Goal: Task Accomplishment & Management: Manage account settings

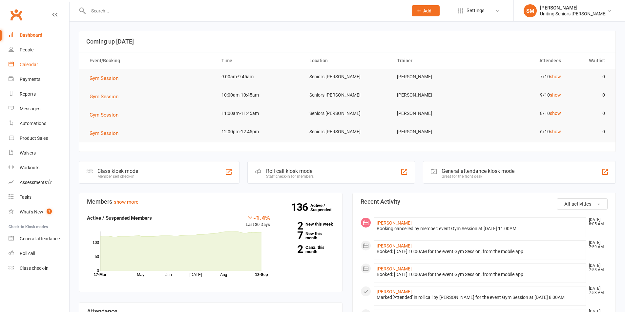
click at [33, 65] on div "Calendar" at bounding box center [29, 64] width 18 height 5
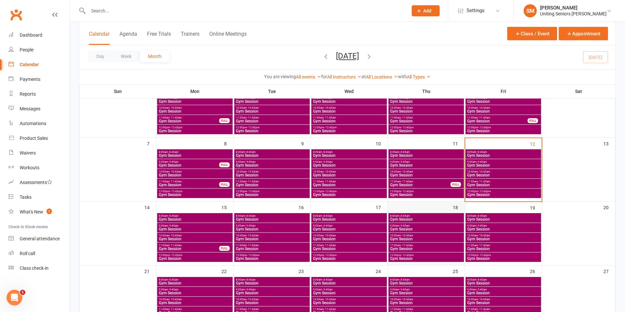
scroll to position [66, 0]
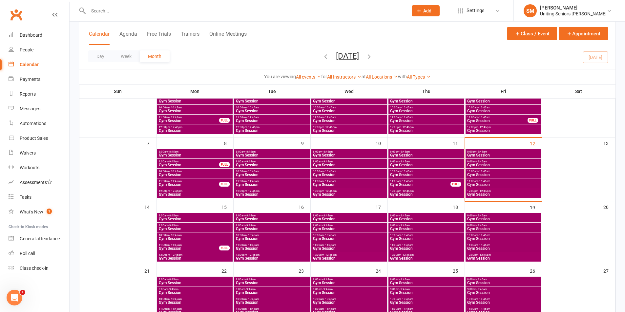
click at [481, 162] on span "- 9:45am" at bounding box center [481, 161] width 10 height 3
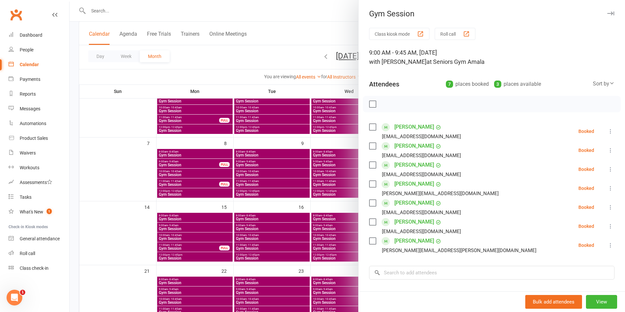
click at [607, 131] on icon at bounding box center [610, 131] width 7 height 7
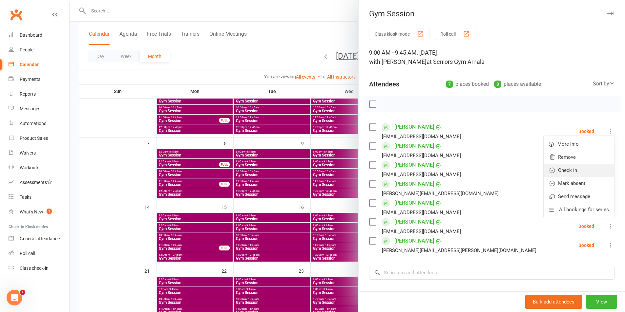
click at [576, 169] on link "Check in" at bounding box center [578, 170] width 70 height 13
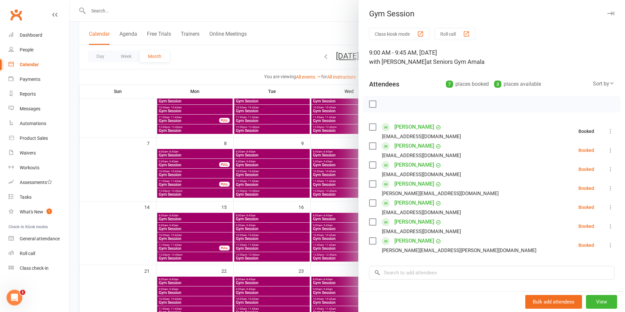
click at [606, 154] on button at bounding box center [610, 151] width 8 height 8
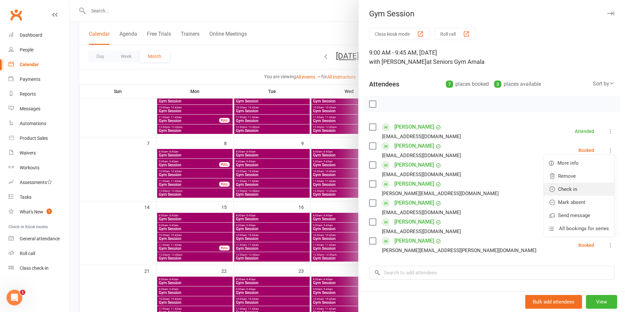
click at [576, 191] on link "Check in" at bounding box center [578, 189] width 70 height 13
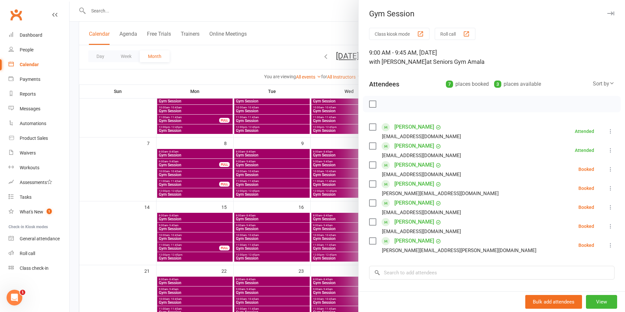
click at [607, 168] on icon at bounding box center [610, 169] width 7 height 7
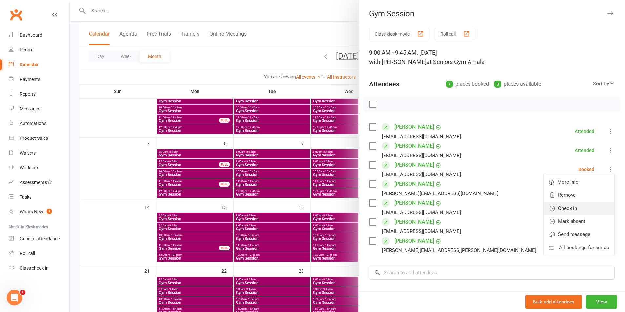
drag, startPoint x: 577, startPoint y: 208, endPoint x: 576, endPoint y: 213, distance: 5.0
click at [577, 209] on link "Check in" at bounding box center [578, 208] width 70 height 13
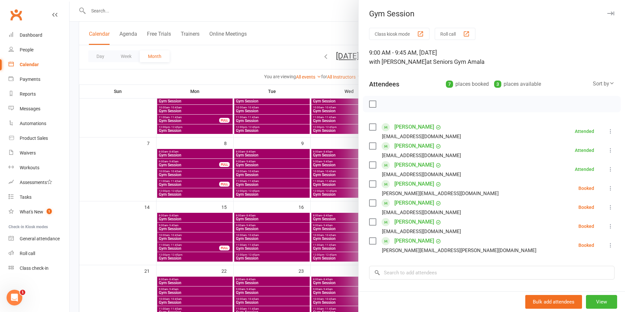
click at [607, 207] on icon at bounding box center [610, 207] width 7 height 7
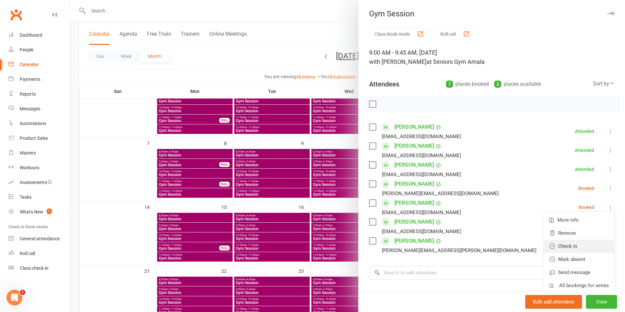
click at [576, 248] on link "Check in" at bounding box center [578, 246] width 70 height 13
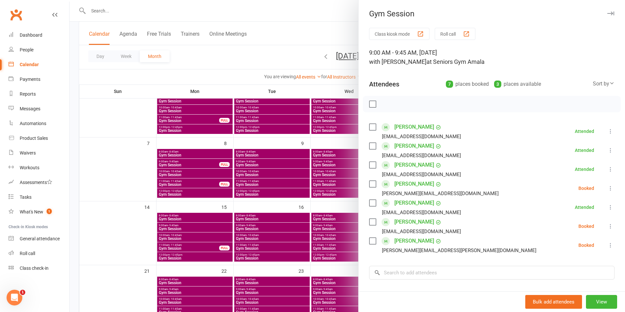
drag, startPoint x: 599, startPoint y: 224, endPoint x: 592, endPoint y: 235, distance: 13.6
click at [607, 225] on icon at bounding box center [610, 226] width 7 height 7
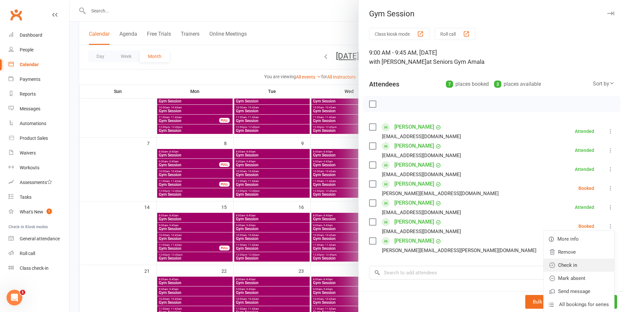
click at [570, 266] on link "Check in" at bounding box center [578, 265] width 70 height 13
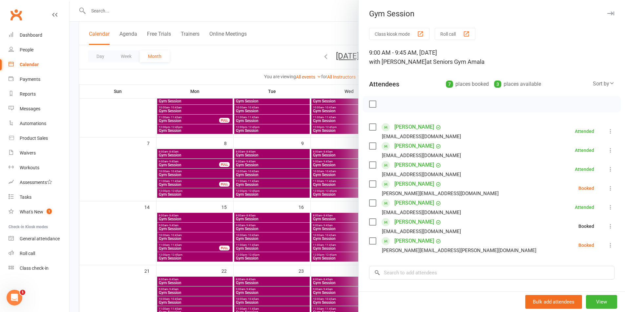
click at [607, 246] on icon at bounding box center [610, 245] width 7 height 7
drag, startPoint x: 568, startPoint y: 283, endPoint x: 558, endPoint y: 281, distance: 10.6
click at [568, 283] on link "Check in" at bounding box center [578, 284] width 70 height 13
drag, startPoint x: 243, startPoint y: 179, endPoint x: 362, endPoint y: 188, distance: 120.1
click at [244, 178] on div at bounding box center [347, 156] width 555 height 312
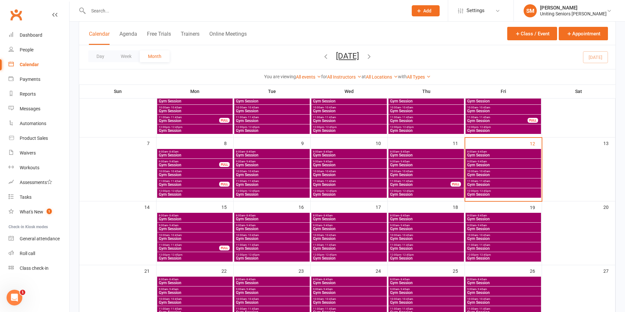
click at [481, 149] on div "8:00am - 8:45am Gym Session" at bounding box center [502, 154] width 75 height 10
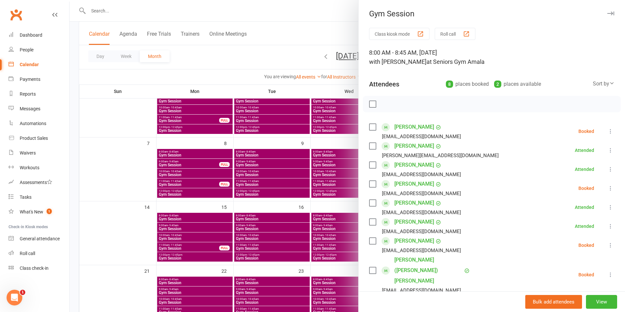
drag, startPoint x: 605, startPoint y: 129, endPoint x: 602, endPoint y: 131, distance: 3.9
click at [605, 128] on div "Class kiosk mode Roll call 8:00 AM - 8:45 AM, [DATE] with [PERSON_NAME] at Seni…" at bounding box center [491, 220] width 266 height 385
click at [607, 131] on icon at bounding box center [610, 131] width 7 height 7
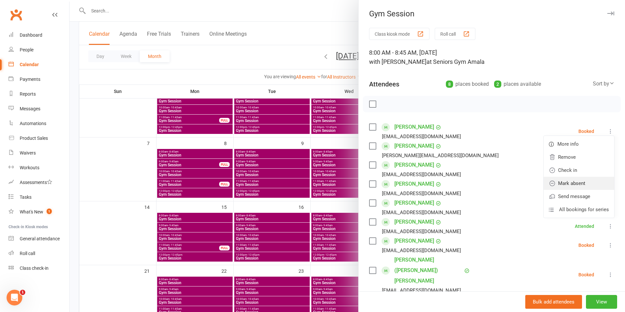
click at [575, 184] on link "Mark absent" at bounding box center [578, 183] width 70 height 13
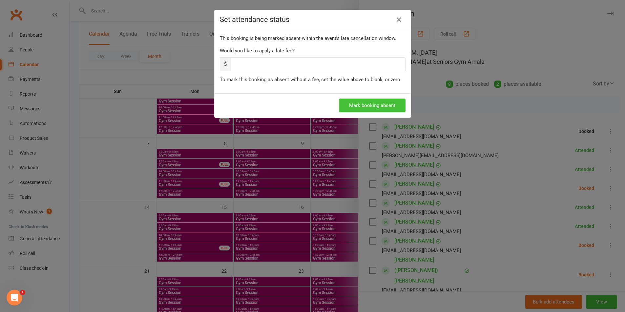
click at [358, 111] on button "Mark booking absent" at bounding box center [372, 106] width 67 height 14
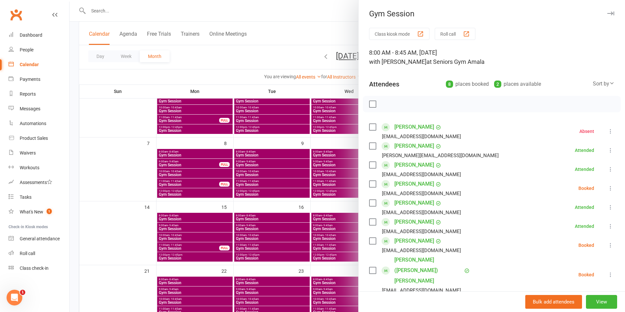
click at [606, 190] on button at bounding box center [610, 189] width 8 height 8
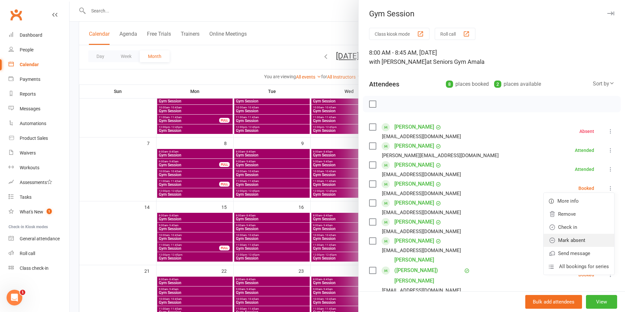
click at [549, 240] on icon at bounding box center [552, 240] width 7 height 7
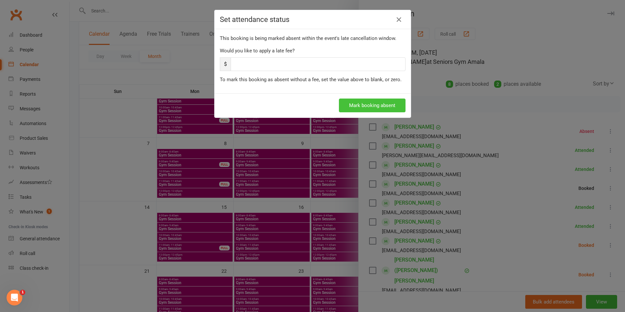
drag, startPoint x: 348, startPoint y: 92, endPoint x: 353, endPoint y: 105, distance: 13.8
click at [349, 95] on div "Set attendance status This booking is being marked absent within the event's la…" at bounding box center [312, 64] width 196 height 108
click at [356, 109] on button "Mark booking absent" at bounding box center [372, 106] width 67 height 14
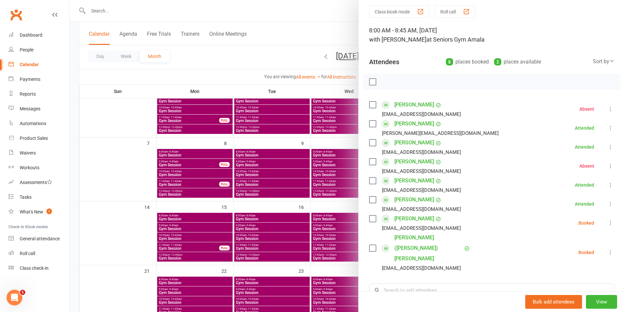
scroll to position [33, 0]
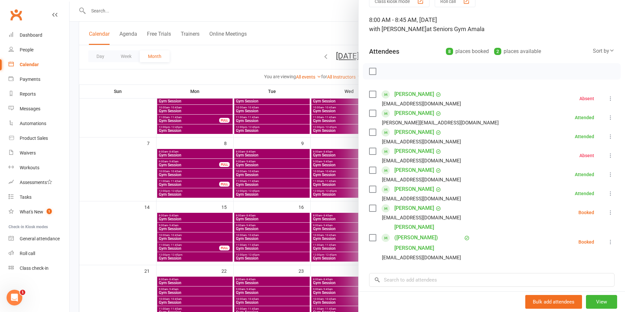
click at [606, 211] on button at bounding box center [610, 213] width 8 height 8
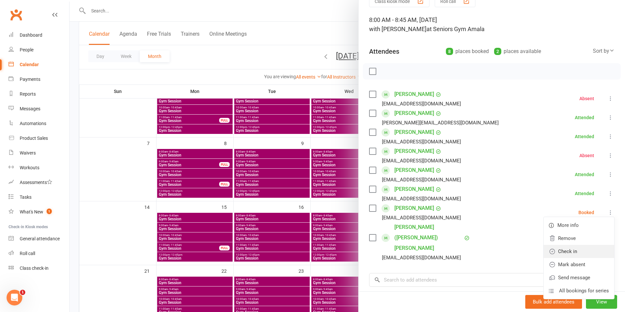
drag, startPoint x: 583, startPoint y: 251, endPoint x: 590, endPoint y: 249, distance: 7.7
click at [583, 251] on link "Check in" at bounding box center [578, 251] width 70 height 13
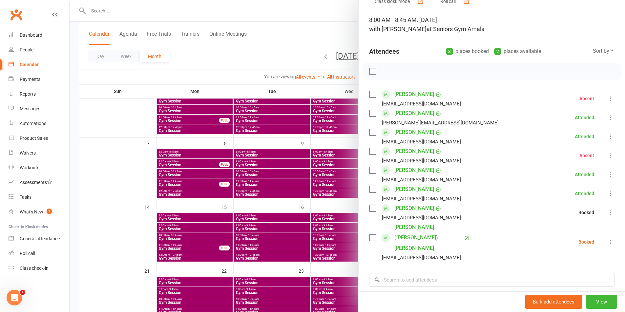
click at [606, 238] on button at bounding box center [610, 242] width 8 height 8
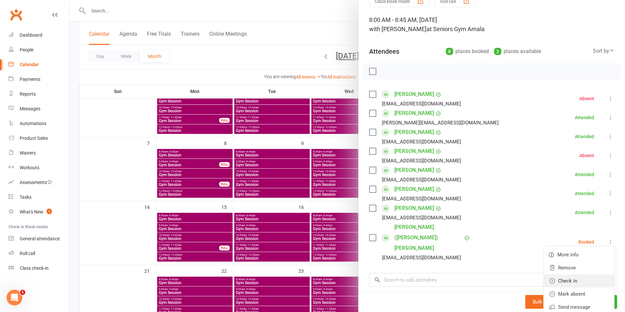
click at [578, 275] on link "Check in" at bounding box center [578, 281] width 70 height 13
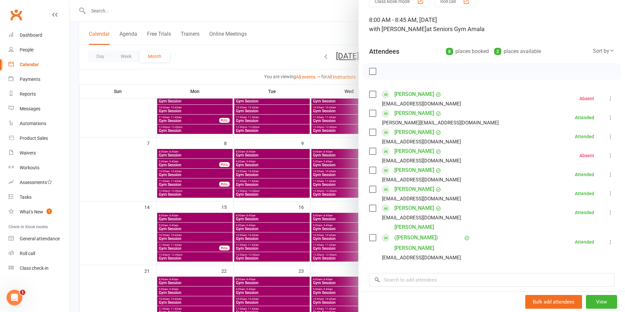
drag, startPoint x: 309, startPoint y: 216, endPoint x: 333, endPoint y: 219, distance: 24.4
click at [309, 216] on div at bounding box center [347, 156] width 555 height 312
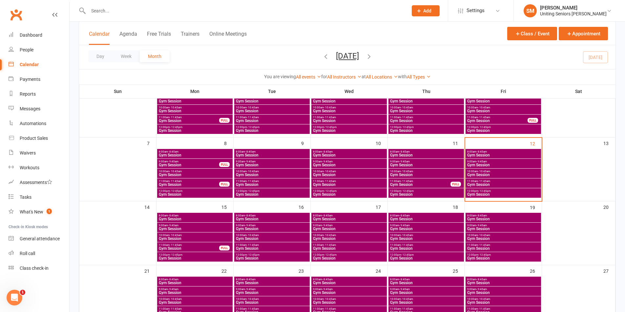
click at [474, 170] on span "10:00am - 10:45am" at bounding box center [503, 171] width 73 height 3
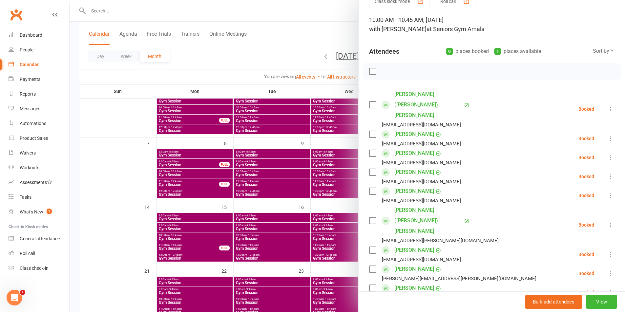
click at [607, 290] on icon at bounding box center [610, 293] width 7 height 7
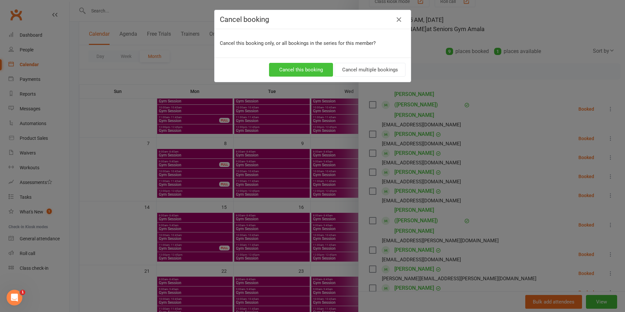
click at [301, 66] on button "Cancel this booking" at bounding box center [301, 70] width 64 height 14
